Goal: Transaction & Acquisition: Purchase product/service

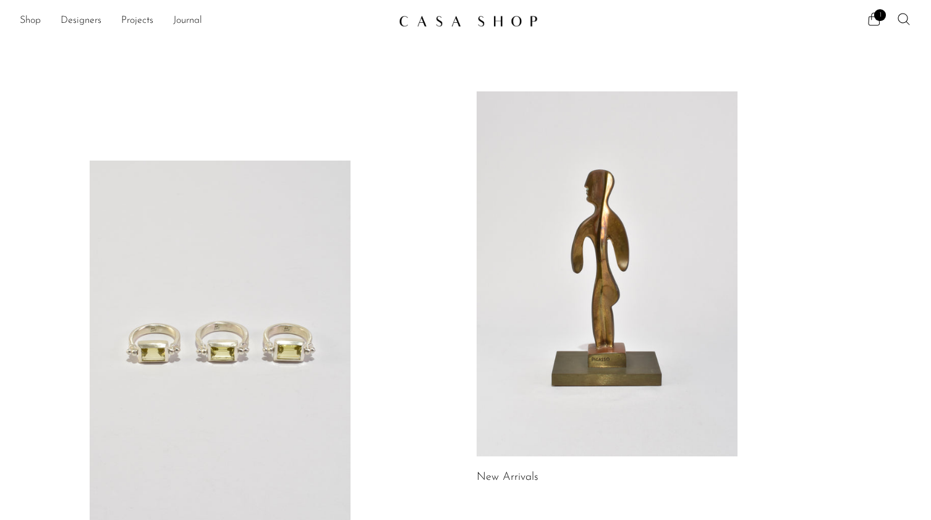
click at [42, 23] on ul "Shop Featured New Arrivals Bestsellers Coming Soon Jewelry Jewelry All Earrings…" at bounding box center [204, 21] width 369 height 21
click at [32, 20] on link "Shop" at bounding box center [30, 21] width 21 height 16
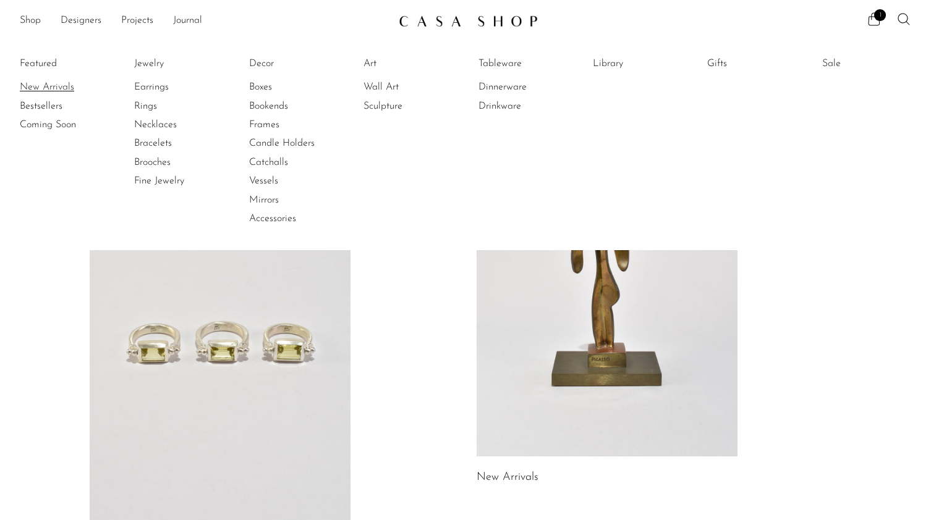
click at [52, 88] on link "New Arrivals" at bounding box center [66, 87] width 93 height 14
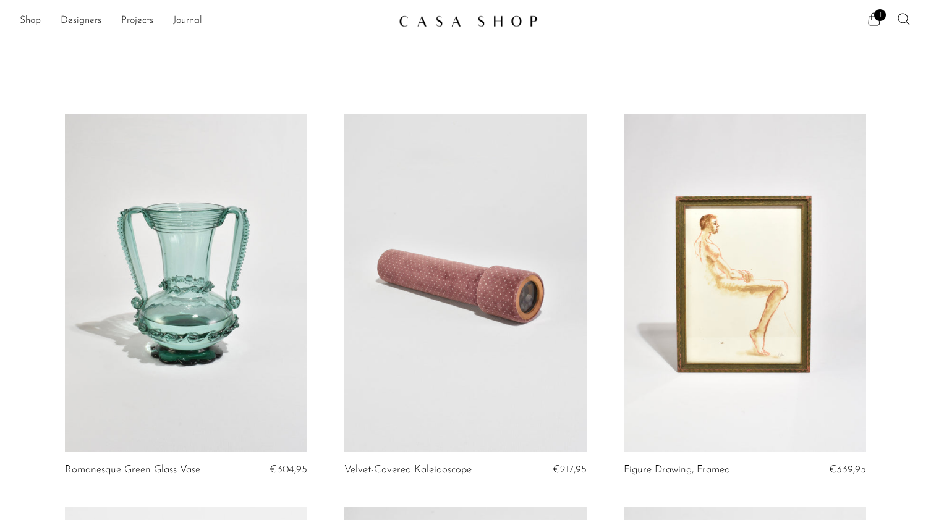
click at [875, 25] on icon at bounding box center [874, 18] width 12 height 13
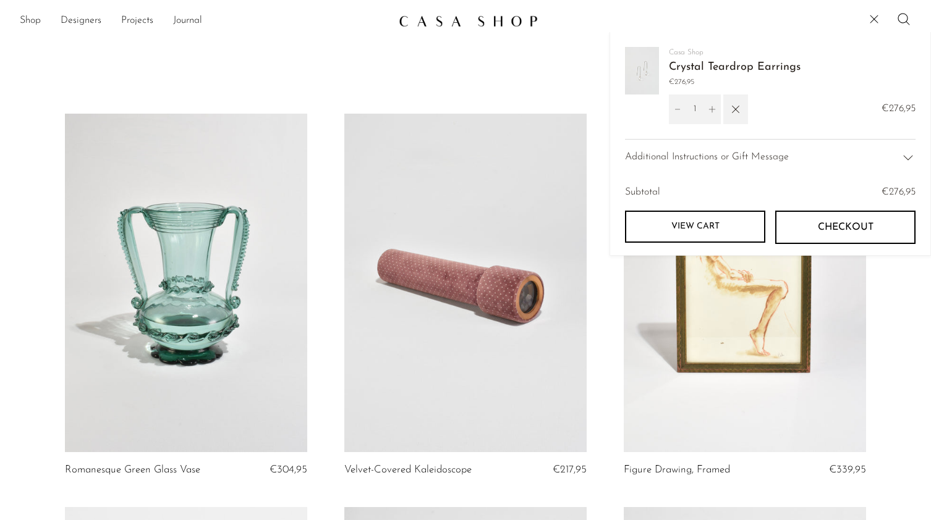
click at [726, 155] on span "Additional Instructions or Gift Message" at bounding box center [707, 158] width 164 height 16
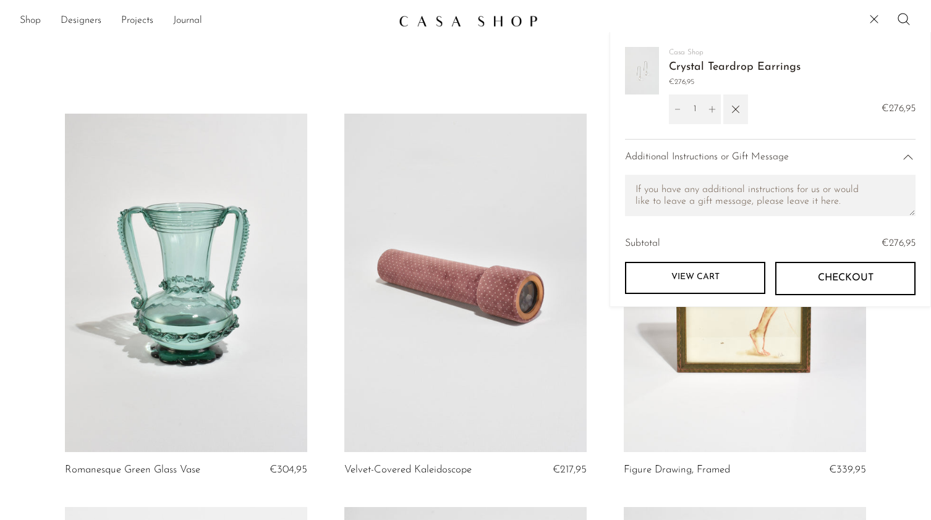
click at [726, 155] on span "Additional Instructions or Gift Message" at bounding box center [707, 158] width 164 height 16
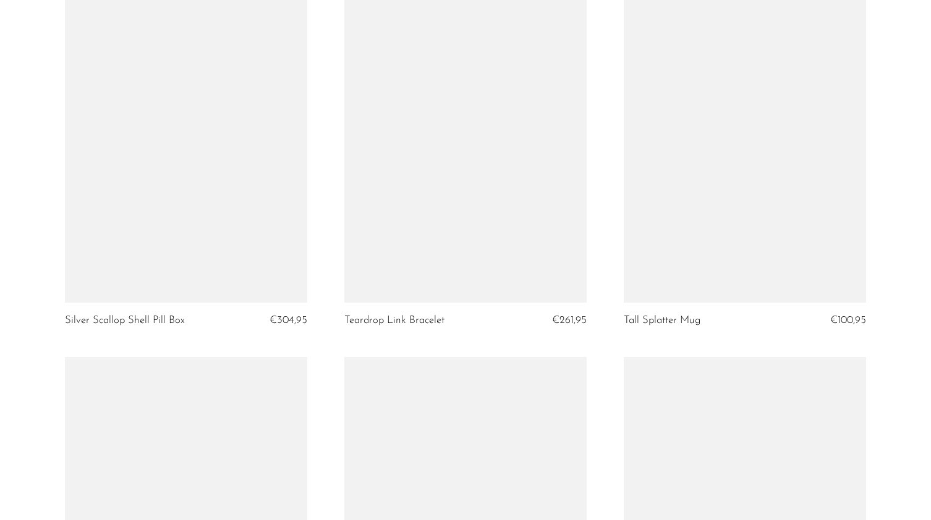
scroll to position [4617, 0]
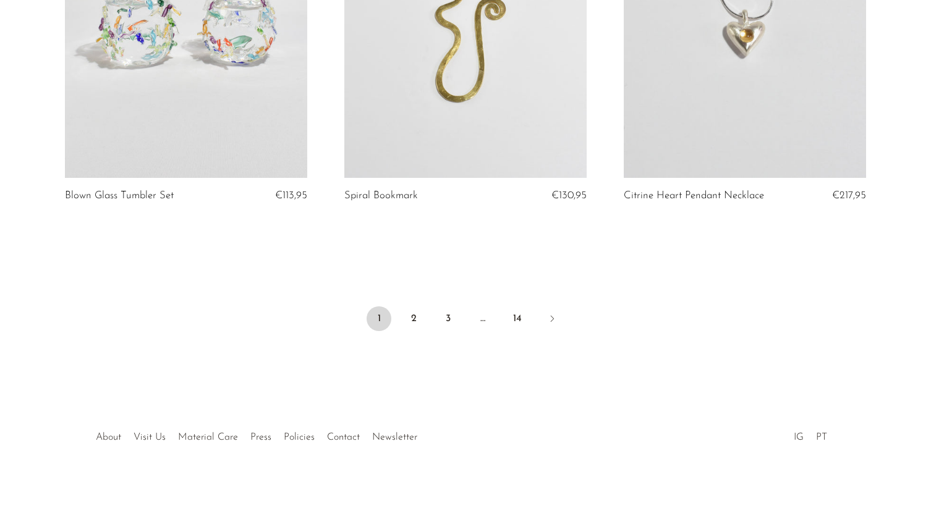
click at [383, 438] on div at bounding box center [465, 424] width 237 height 43
click at [401, 442] on div at bounding box center [465, 424] width 237 height 43
click at [396, 436] on div at bounding box center [465, 424] width 237 height 43
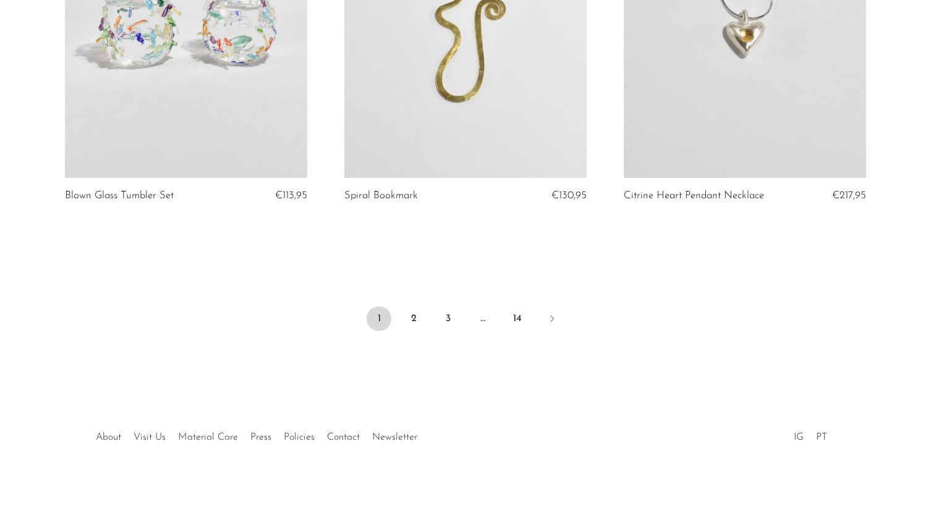
click at [387, 439] on div at bounding box center [465, 424] width 237 height 43
drag, startPoint x: 439, startPoint y: 425, endPoint x: 366, endPoint y: 443, distance: 75.9
click at [366, 443] on div at bounding box center [465, 424] width 237 height 43
drag, startPoint x: 368, startPoint y: 434, endPoint x: 404, endPoint y: 436, distance: 35.3
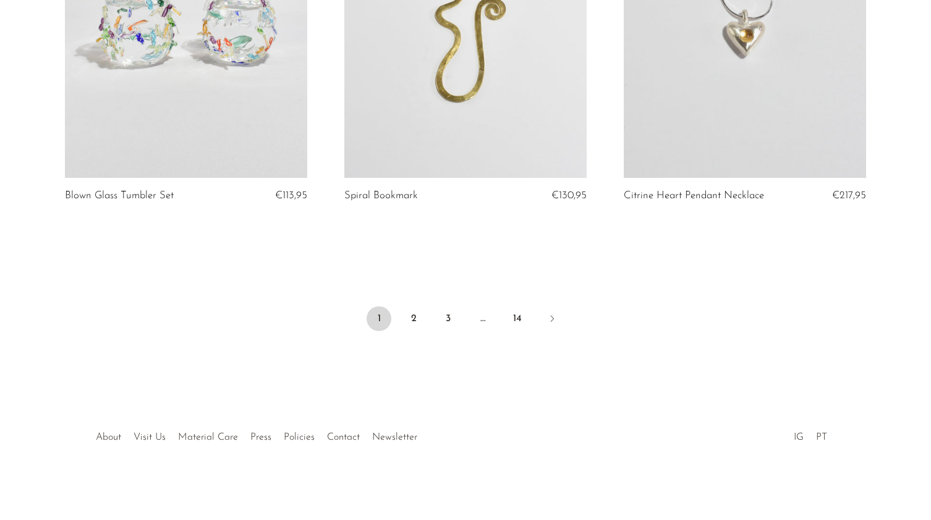
click at [404, 436] on div at bounding box center [465, 424] width 237 height 43
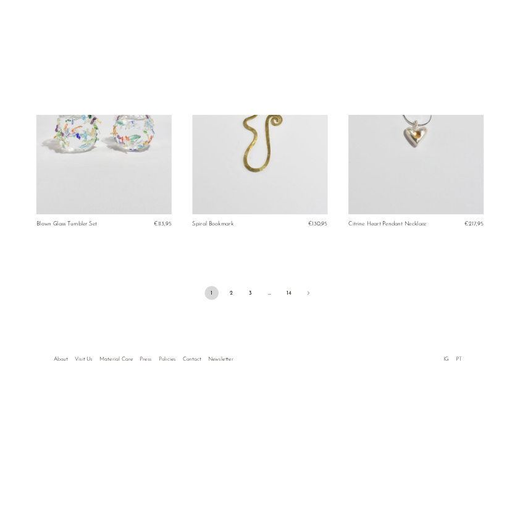
scroll to position [2891, 0]
